Goal: Task Accomplishment & Management: Manage account settings

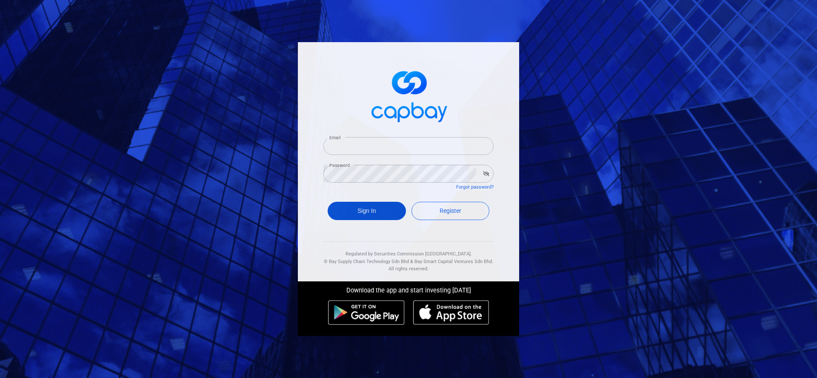
type input "[EMAIL_ADDRESS][DOMAIN_NAME]"
click at [362, 214] on button "Sign In" at bounding box center [367, 211] width 78 height 18
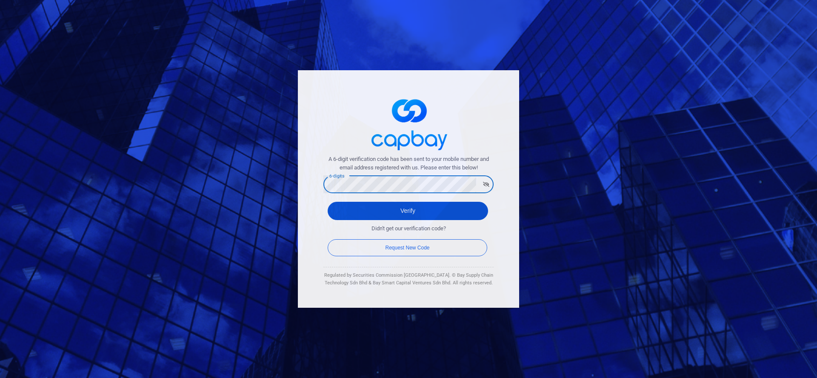
click at [345, 208] on button "Verify" at bounding box center [408, 211] width 160 height 18
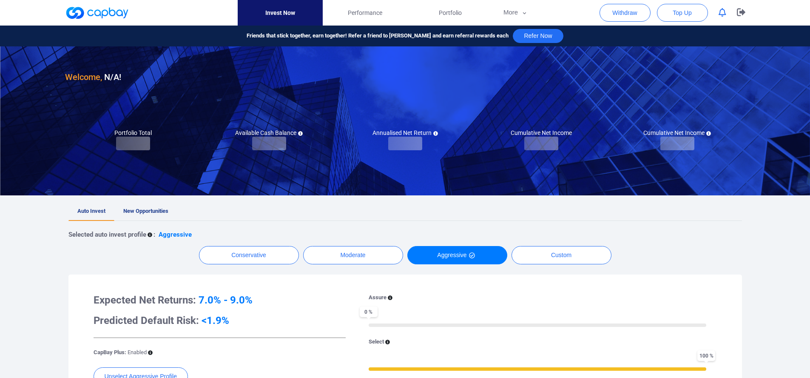
checkbox input "true"
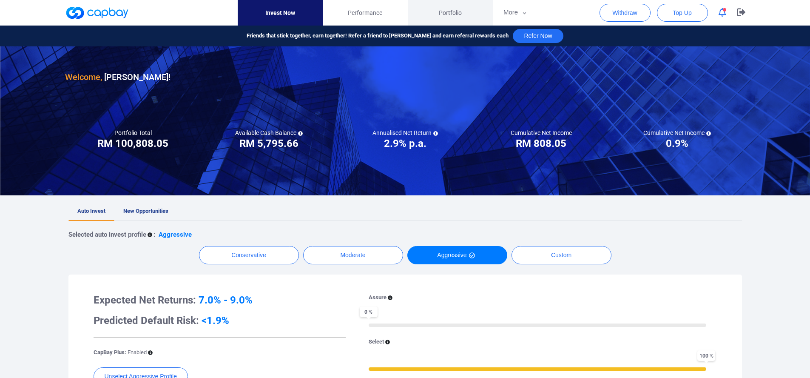
click at [452, 14] on span "Portfolio" at bounding box center [450, 12] width 23 height 9
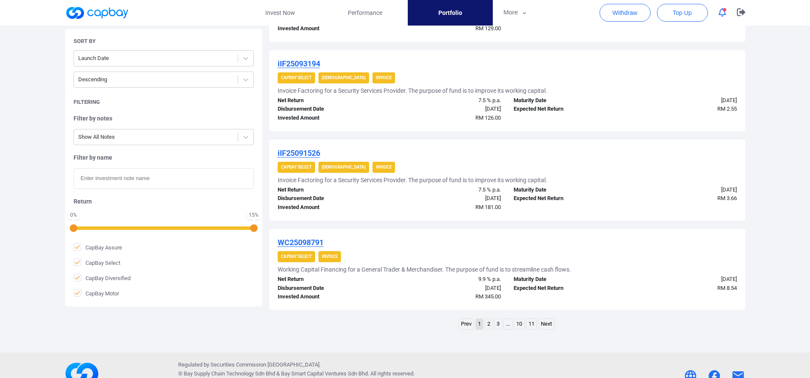
scroll to position [868, 0]
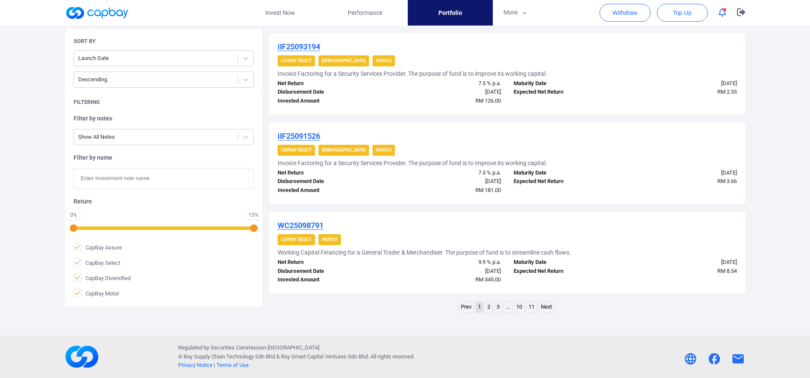
click at [498, 305] on link "3" at bounding box center [498, 307] width 7 height 11
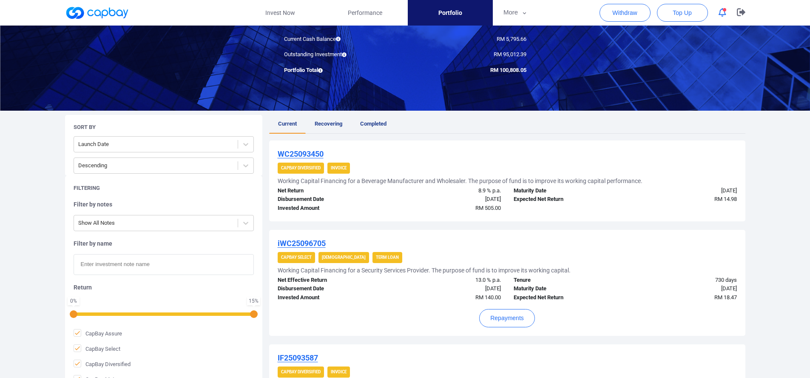
scroll to position [85, 0]
click at [740, 12] on icon "button" at bounding box center [741, 13] width 9 height 8
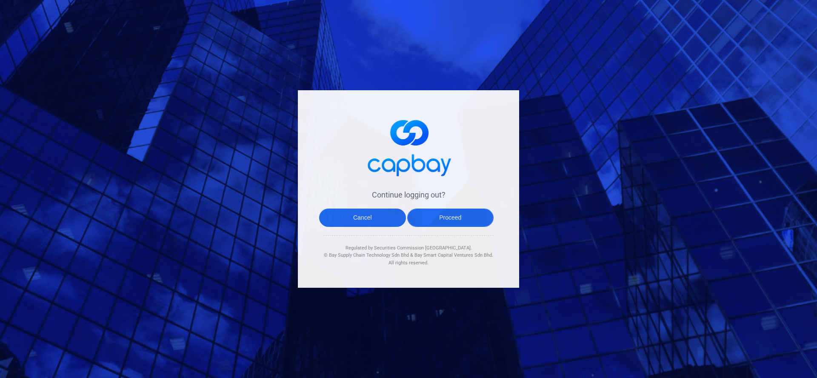
click at [444, 218] on button "Proceed" at bounding box center [450, 217] width 87 height 18
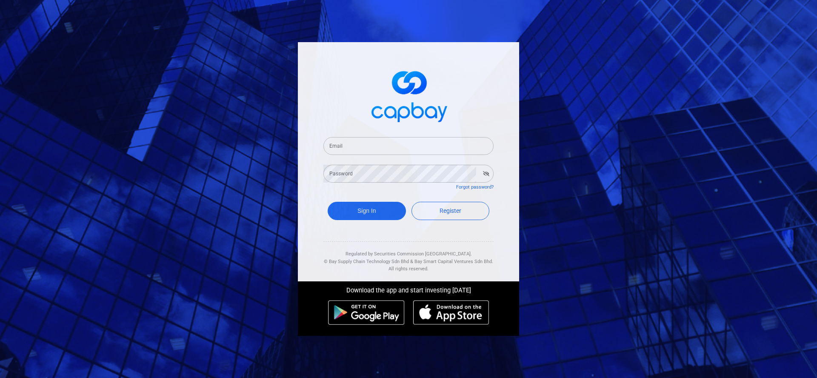
type input "[EMAIL_ADDRESS][DOMAIN_NAME]"
